Goal: Information Seeking & Learning: Stay updated

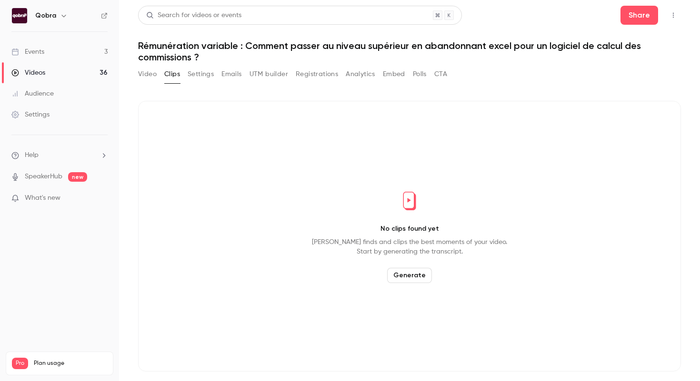
click at [51, 53] on link "Events 3" at bounding box center [59, 51] width 119 height 21
click at [96, 46] on link "Events 3" at bounding box center [59, 51] width 119 height 21
